Goal: Task Accomplishment & Management: Use online tool/utility

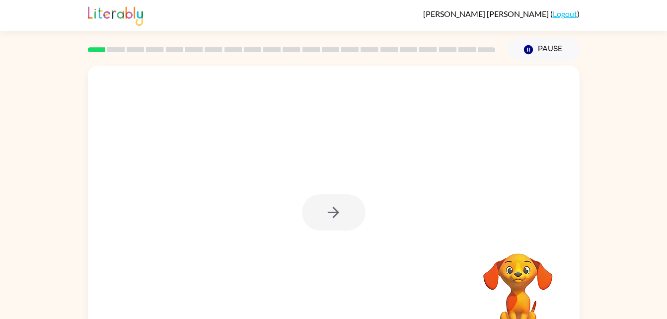
click at [330, 211] on div at bounding box center [334, 212] width 64 height 36
click at [330, 211] on icon "button" at bounding box center [333, 212] width 17 height 17
click at [330, 211] on div at bounding box center [334, 208] width 492 height 284
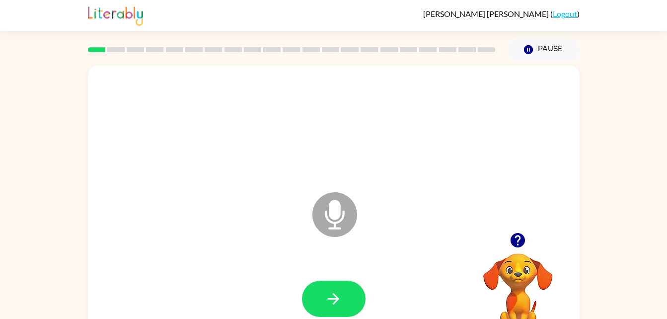
click at [334, 214] on icon "Microphone The Microphone is here when it is your turn to talk" at bounding box center [384, 227] width 149 height 75
click at [323, 215] on icon at bounding box center [334, 214] width 45 height 45
click at [297, 200] on div "Microphone The Microphone is here when it is your turn to talk" at bounding box center [310, 190] width 424 height 36
click at [314, 206] on icon at bounding box center [334, 214] width 45 height 45
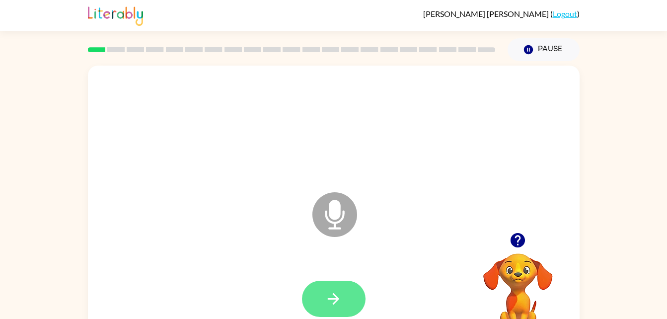
click at [324, 299] on button "button" at bounding box center [334, 299] width 64 height 36
click at [322, 214] on icon at bounding box center [334, 214] width 45 height 45
click at [357, 215] on icon "Microphone The Microphone is here when it is your turn to talk" at bounding box center [384, 227] width 149 height 75
click at [115, 45] on div at bounding box center [292, 49] width 420 height 35
click at [341, 293] on icon "button" at bounding box center [333, 298] width 17 height 17
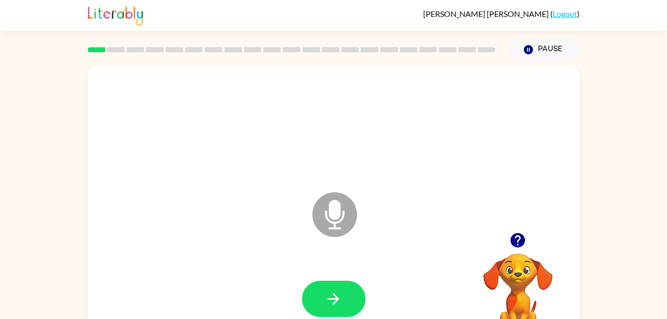
click at [517, 274] on video "Your browser must support playing .mp4 files to use Literably. Please try using…" at bounding box center [517, 287] width 99 height 99
click at [335, 206] on icon "Microphone The Microphone is here when it is your turn to talk" at bounding box center [384, 227] width 149 height 75
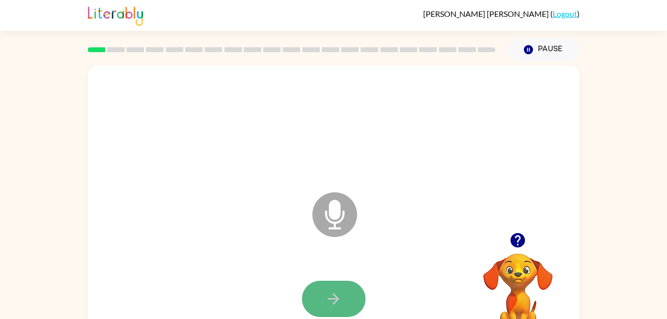
click at [340, 301] on icon "button" at bounding box center [333, 298] width 17 height 17
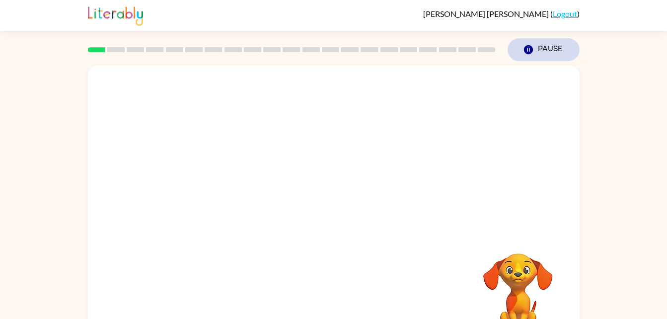
click at [533, 41] on button "Pause Pause" at bounding box center [544, 49] width 72 height 23
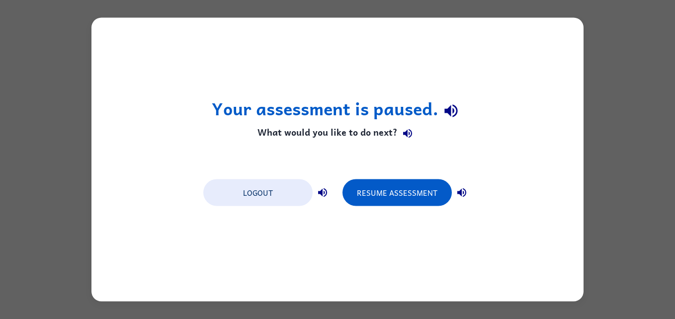
click at [619, 119] on div "Your assessment is paused. What would you like to do next? Logout Resume Assess…" at bounding box center [337, 159] width 675 height 319
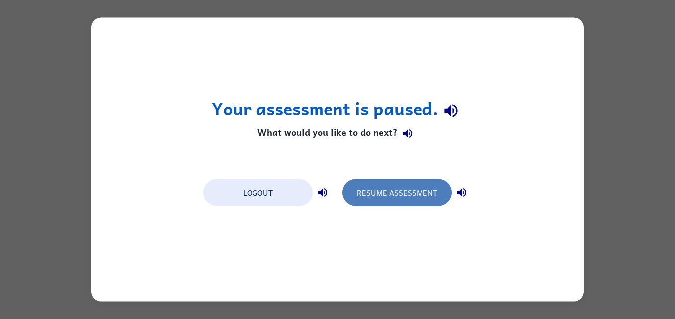
click at [402, 193] on button "Resume Assessment" at bounding box center [396, 192] width 109 height 27
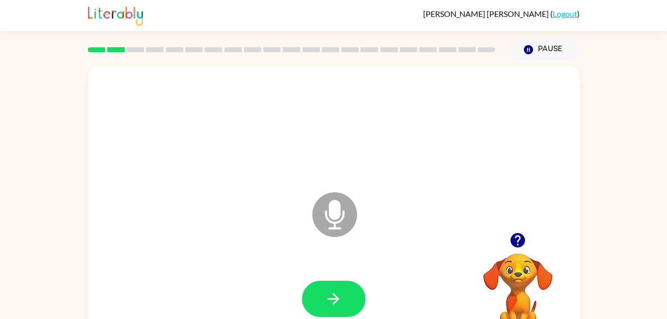
click at [320, 198] on icon at bounding box center [334, 214] width 45 height 45
drag, startPoint x: 322, startPoint y: 201, endPoint x: 331, endPoint y: 231, distance: 31.0
click at [331, 231] on icon at bounding box center [334, 214] width 45 height 45
click at [339, 232] on icon at bounding box center [334, 214] width 45 height 45
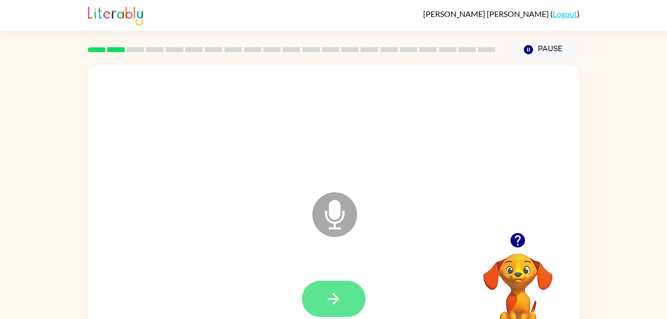
click at [336, 296] on icon "button" at bounding box center [333, 298] width 11 height 11
click at [328, 222] on icon at bounding box center [334, 214] width 45 height 45
click at [346, 229] on icon at bounding box center [334, 214] width 45 height 45
click at [334, 216] on icon "Microphone The Microphone is here when it is your turn to talk" at bounding box center [384, 227] width 149 height 75
click at [338, 296] on icon "button" at bounding box center [333, 298] width 17 height 17
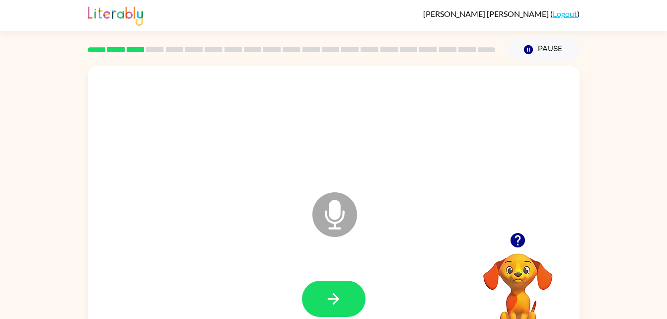
click at [338, 296] on icon "button" at bounding box center [333, 298] width 17 height 17
click at [303, 192] on div "Microphone The Microphone is here when it is your turn to talk" at bounding box center [310, 190] width 424 height 36
click at [348, 207] on icon at bounding box center [334, 214] width 45 height 45
click at [545, 47] on button "Pause Pause" at bounding box center [544, 49] width 72 height 23
